Goal: Obtain resource: Obtain resource

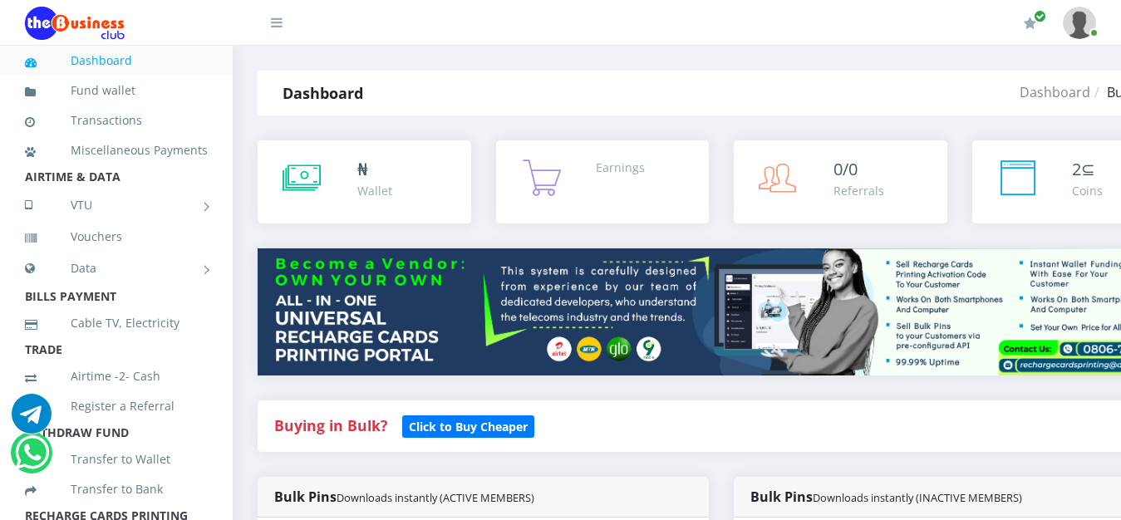
scroll to position [212, 0]
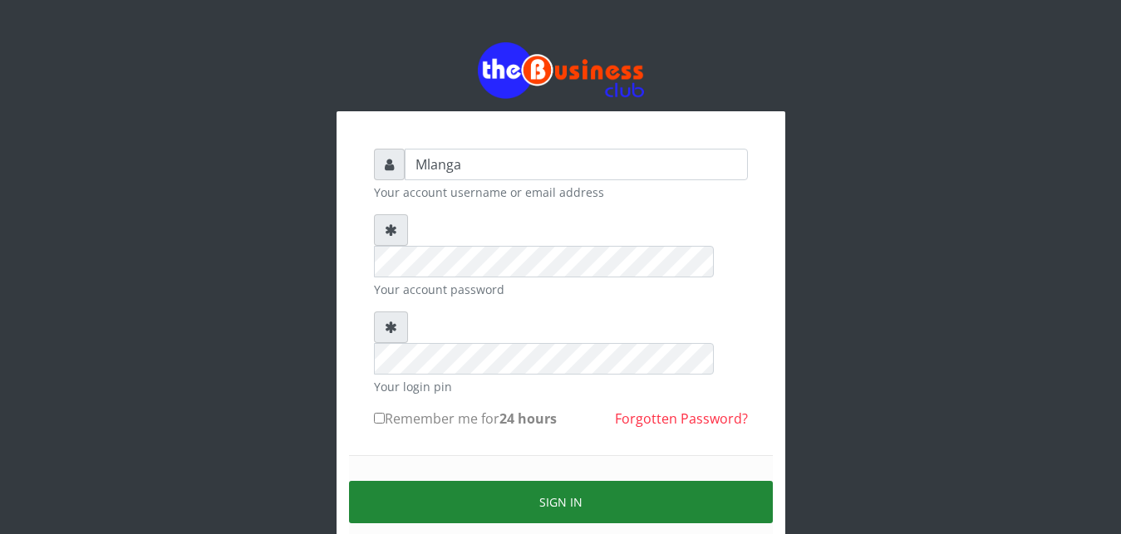
click at [586, 481] on button "Sign in" at bounding box center [561, 502] width 424 height 42
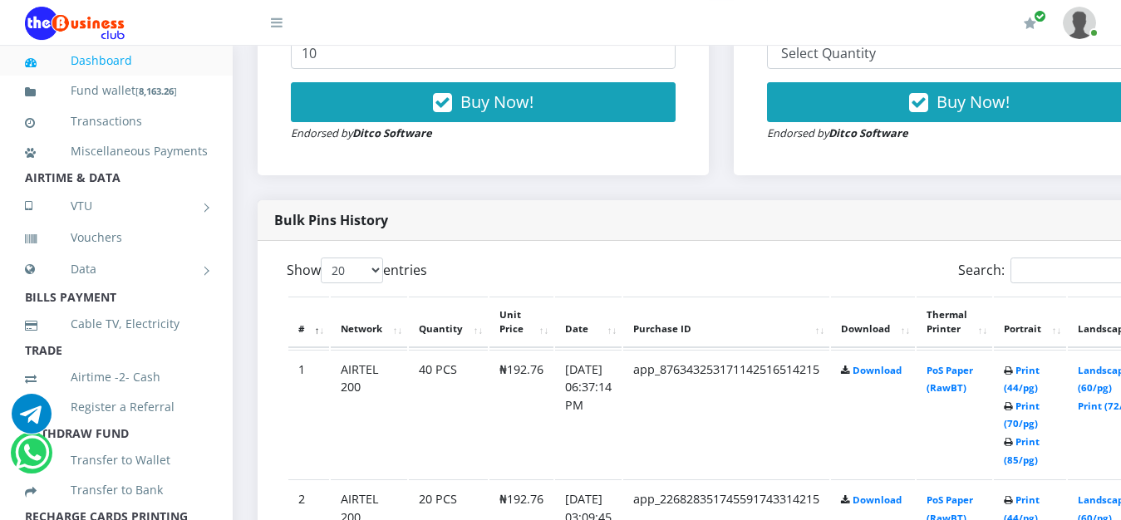
scroll to position [720, 0]
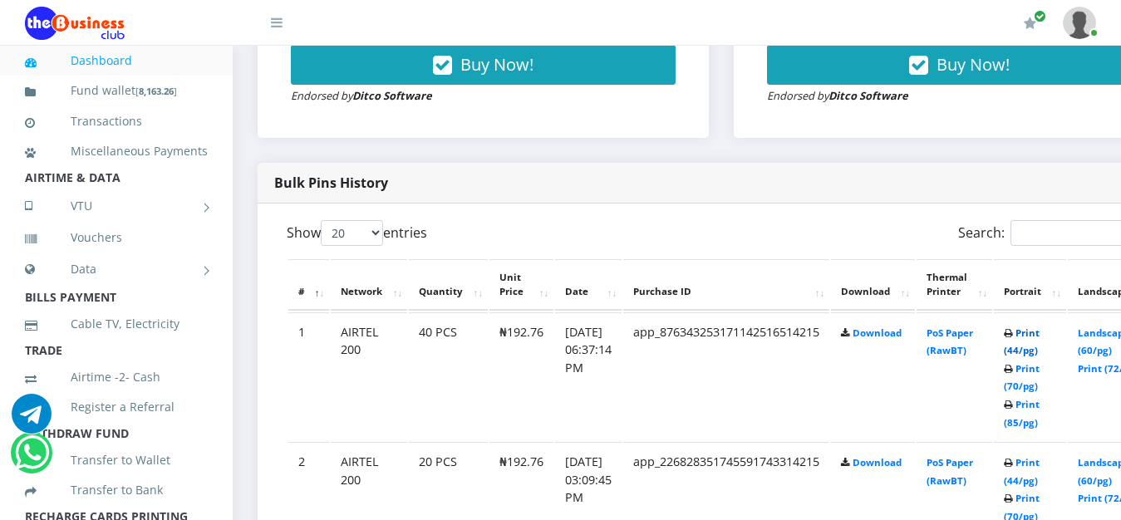
click at [1040, 337] on link "Print (44/pg)" at bounding box center [1022, 342] width 36 height 31
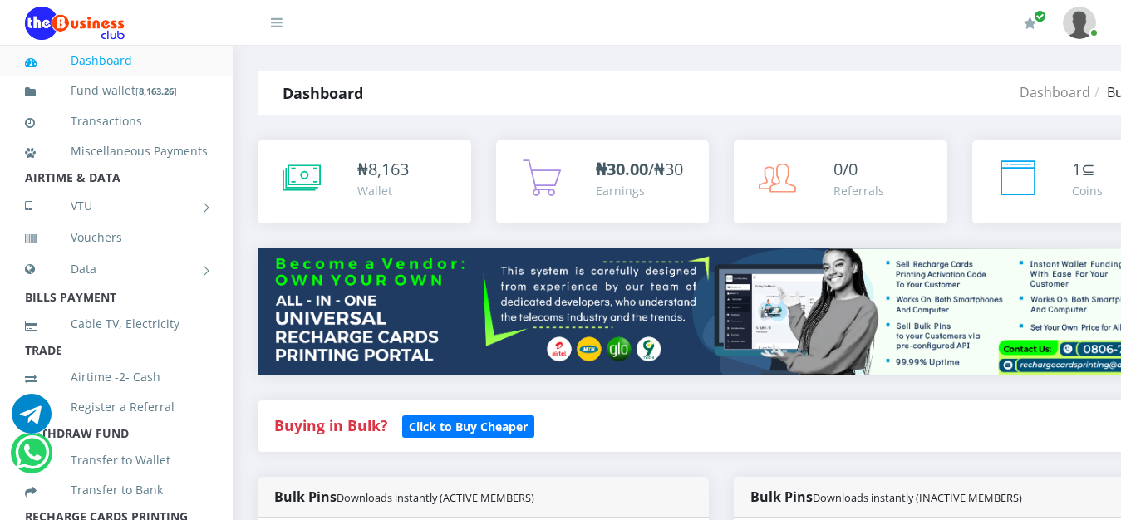
scroll to position [720, 0]
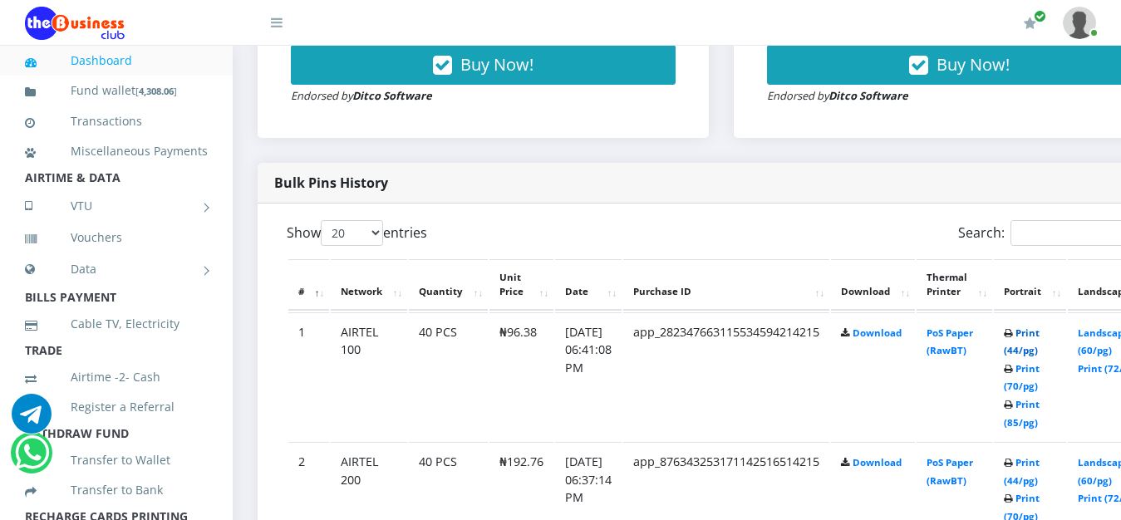
click at [1040, 337] on link "Print (44/pg)" at bounding box center [1022, 342] width 36 height 31
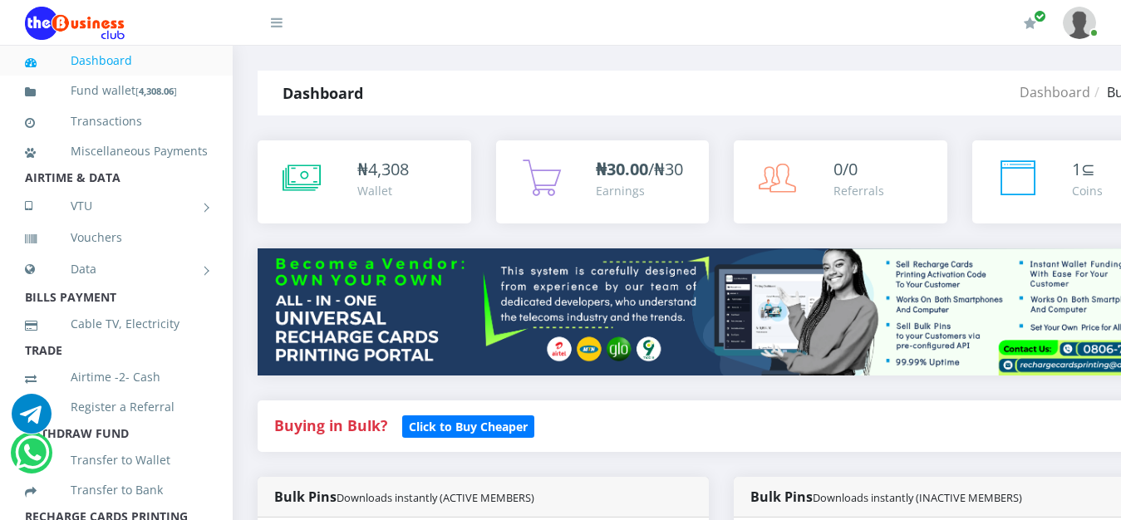
scroll to position [720, 0]
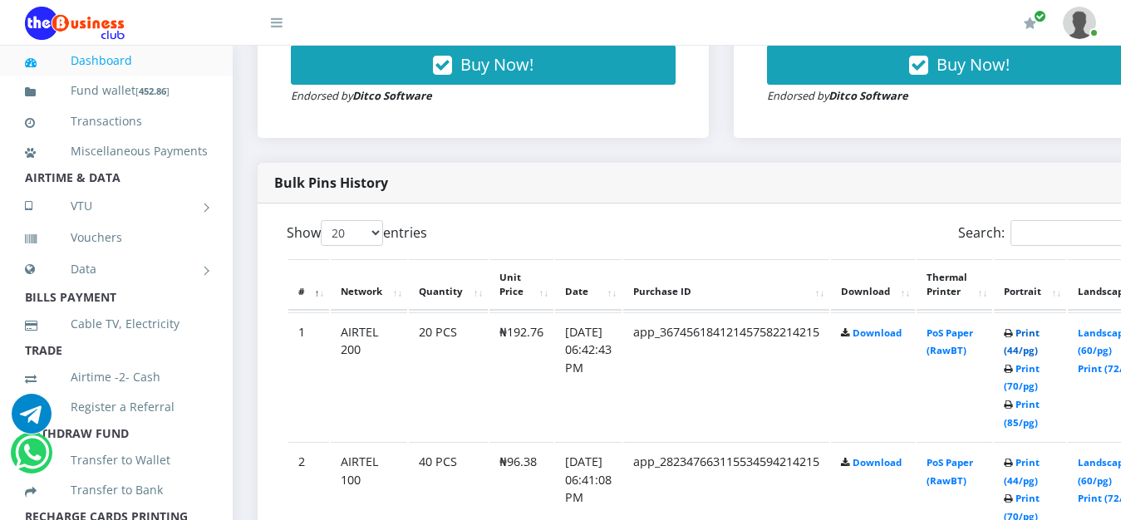
click at [1040, 332] on link "Print (44/pg)" at bounding box center [1022, 342] width 36 height 31
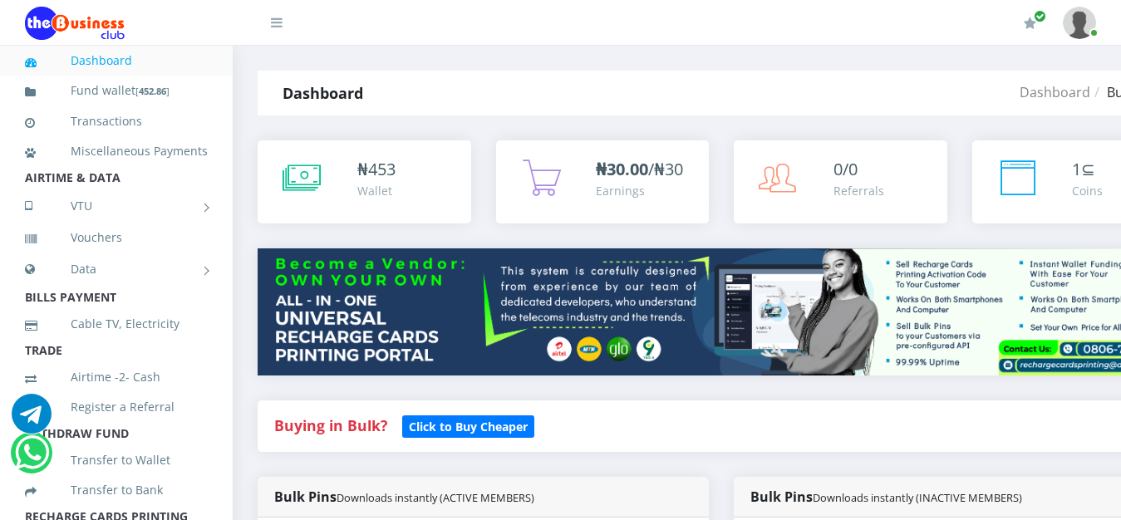
scroll to position [720, 0]
